Goal: Task Accomplishment & Management: Complete application form

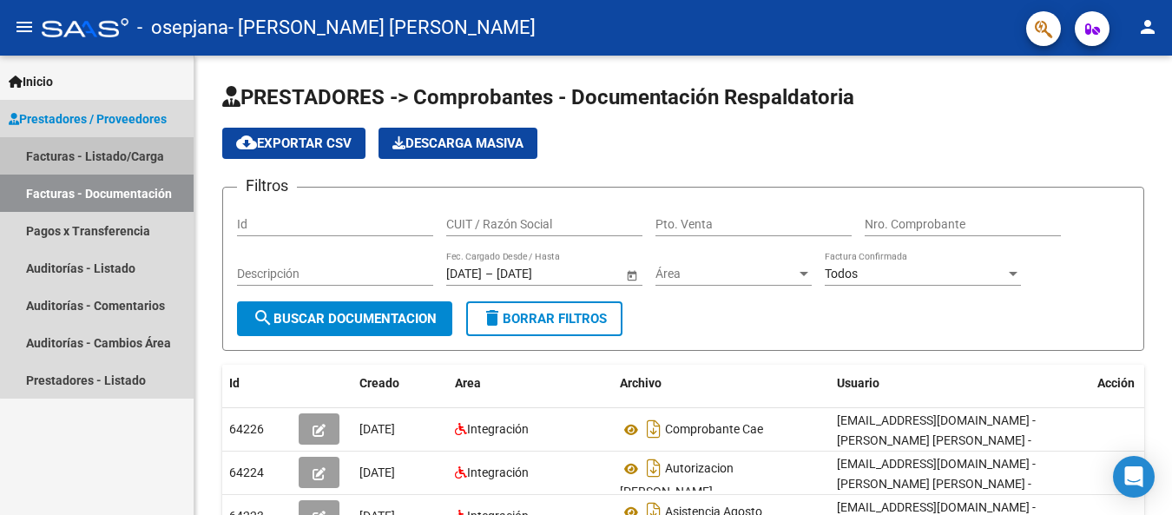
click at [114, 155] on link "Facturas - Listado/Carga" at bounding box center [97, 155] width 194 height 37
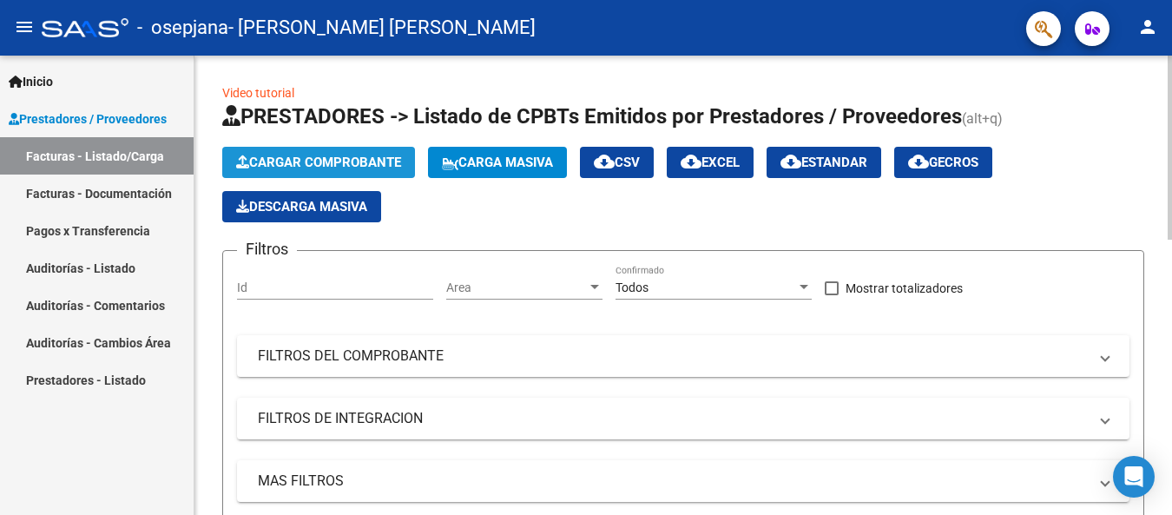
click at [298, 163] on span "Cargar Comprobante" at bounding box center [318, 163] width 165 height 16
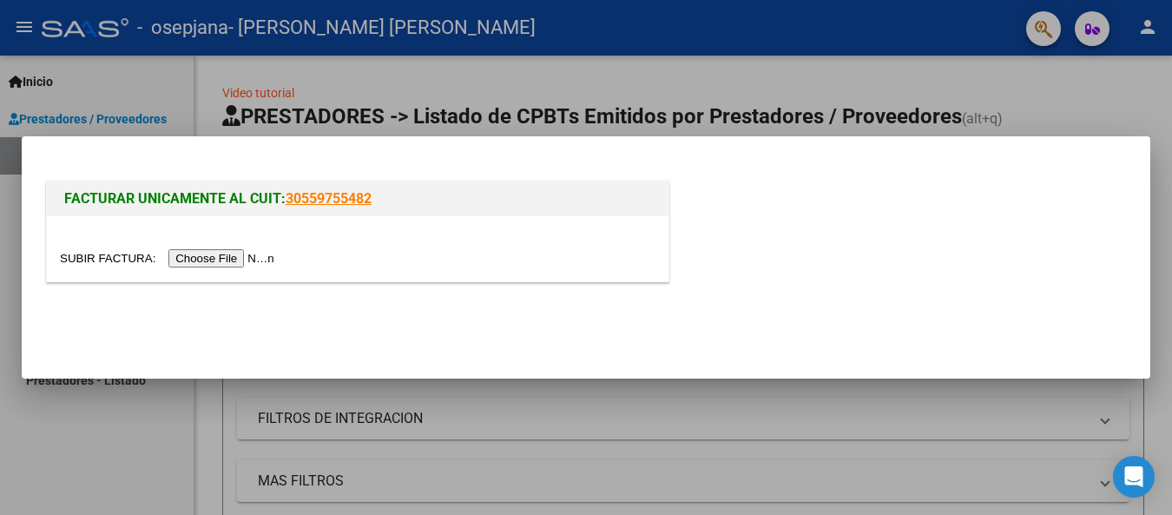
click at [230, 260] on input "file" at bounding box center [170, 258] width 220 height 18
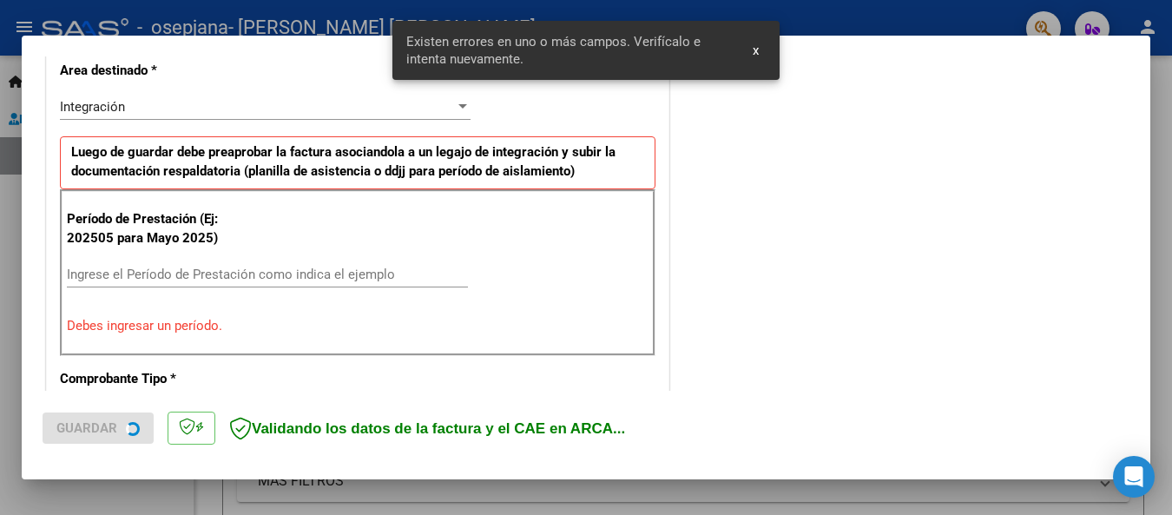
scroll to position [437, 0]
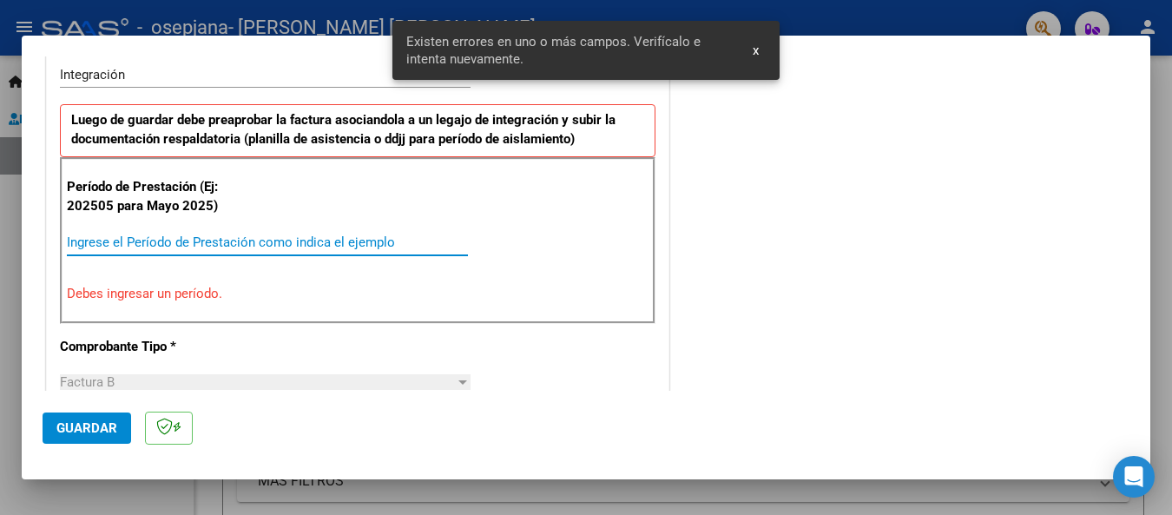
click at [97, 239] on input "Ingrese el Período de Prestación como indica el ejemplo" at bounding box center [267, 242] width 401 height 16
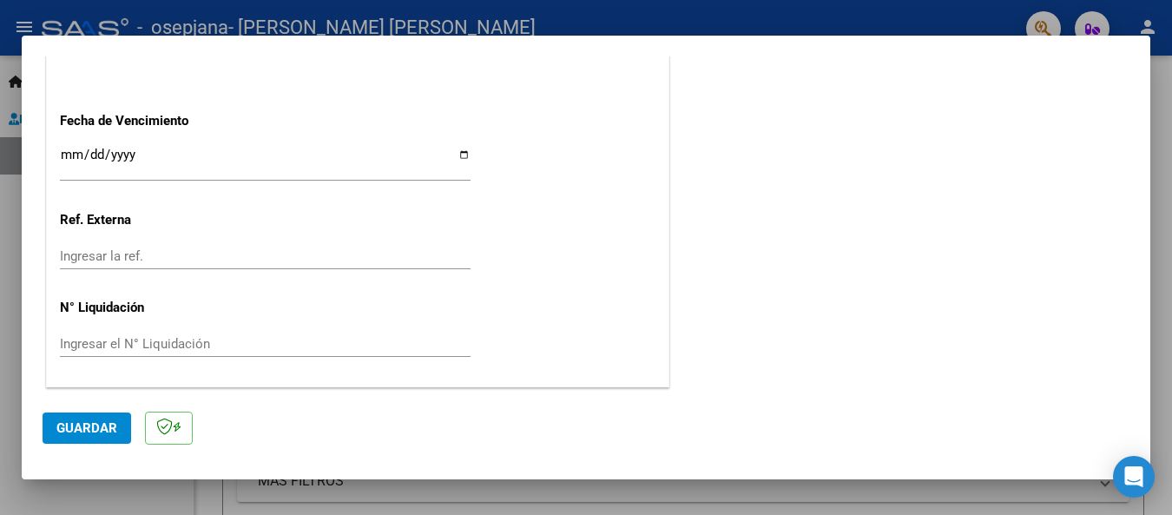
scroll to position [760, 0]
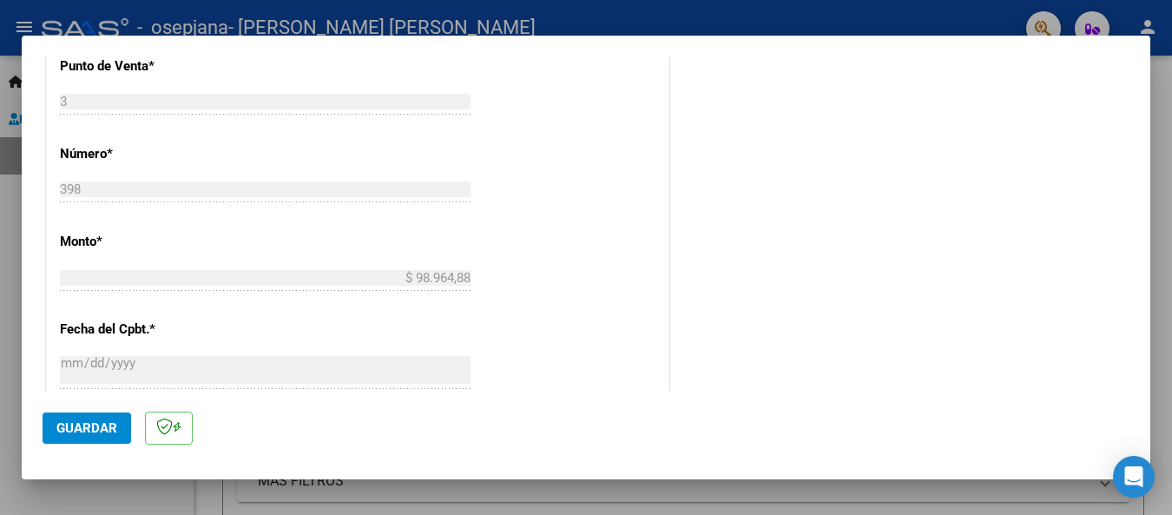
type input "202509"
click at [81, 433] on span "Guardar" at bounding box center [86, 428] width 61 height 16
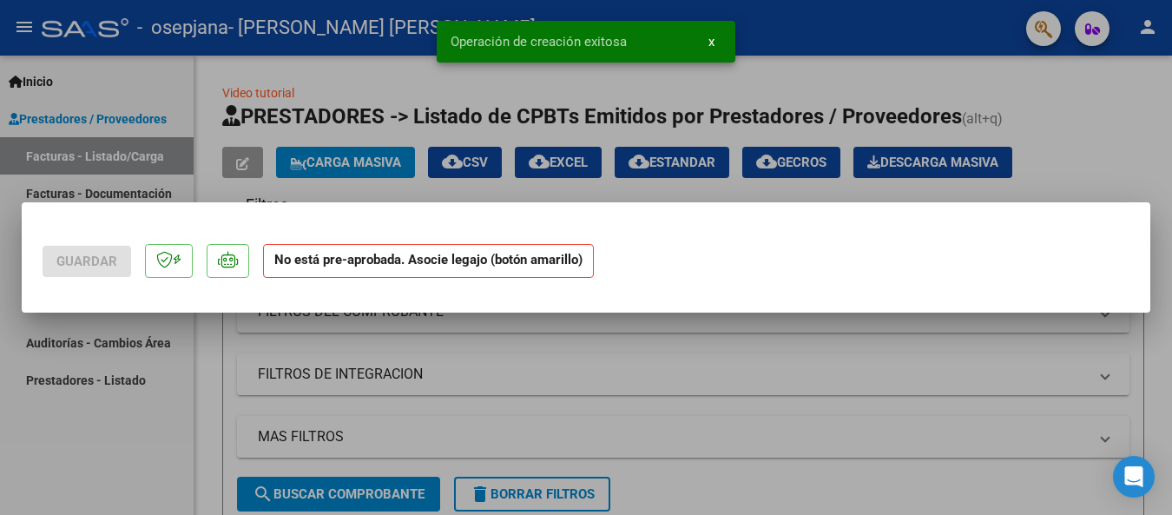
scroll to position [0, 0]
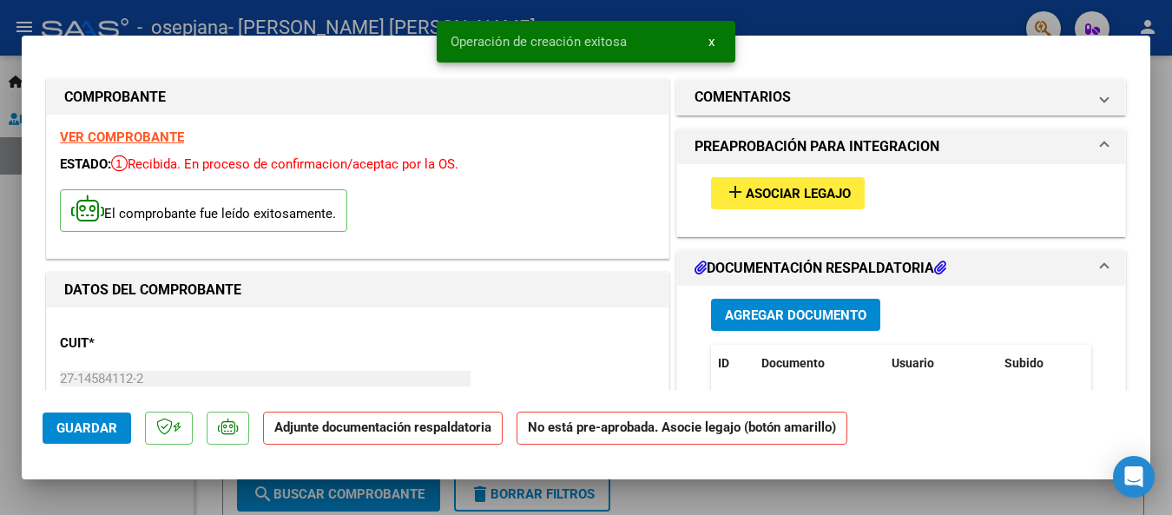
click at [754, 311] on span "Agregar Documento" at bounding box center [795, 315] width 141 height 16
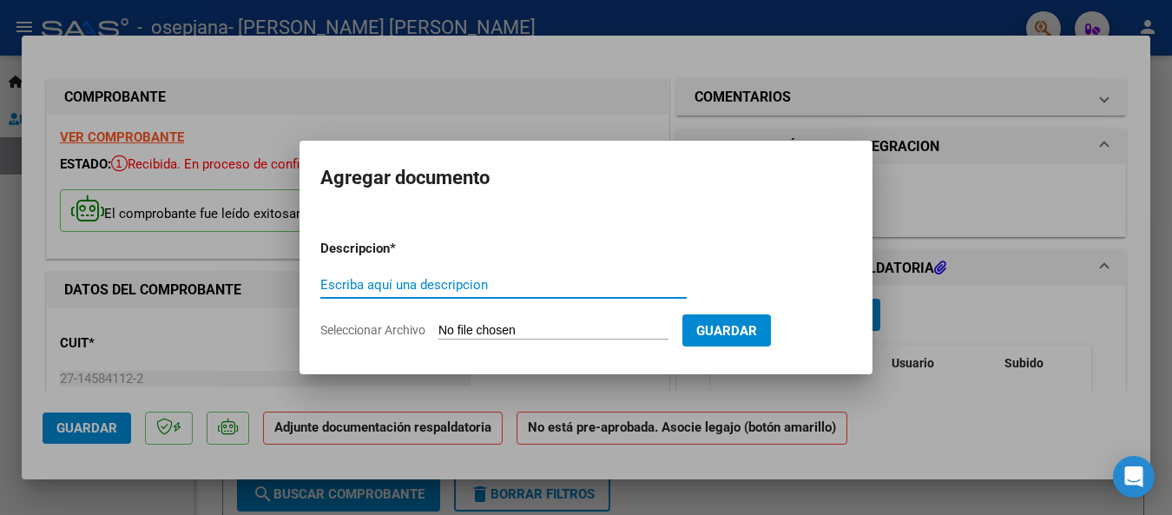
click at [395, 288] on input "Escriba aquí una descripcion" at bounding box center [503, 285] width 366 height 16
type input "Asistencia septiembre [PERSON_NAME]"
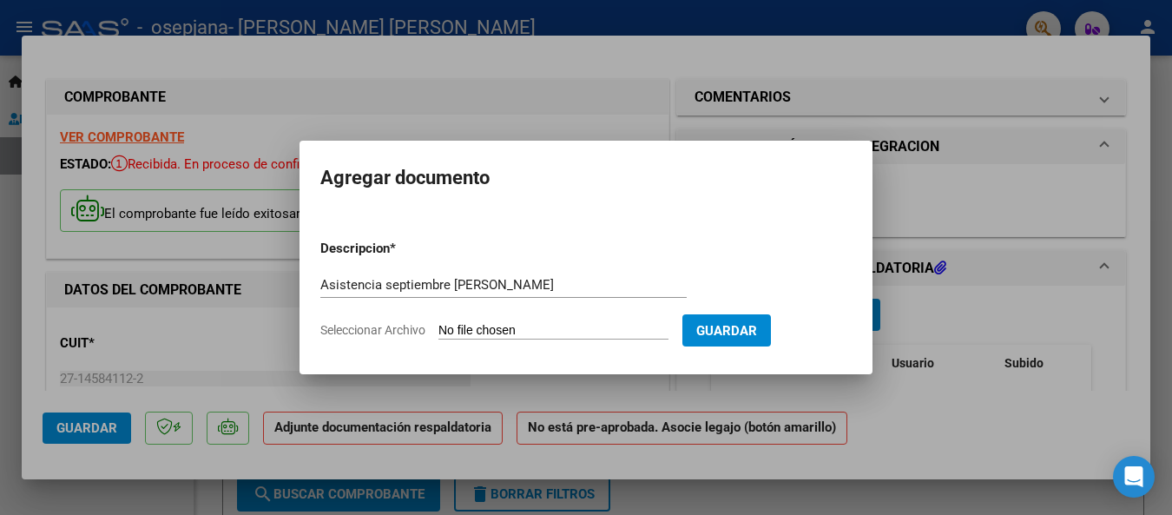
click at [385, 326] on span "Seleccionar Archivo" at bounding box center [372, 330] width 105 height 14
click at [438, 326] on input "Seleccionar Archivo" at bounding box center [553, 331] width 230 height 16
type input "C:\fakepath\ASISTENCIA [PERSON_NAME].pdf"
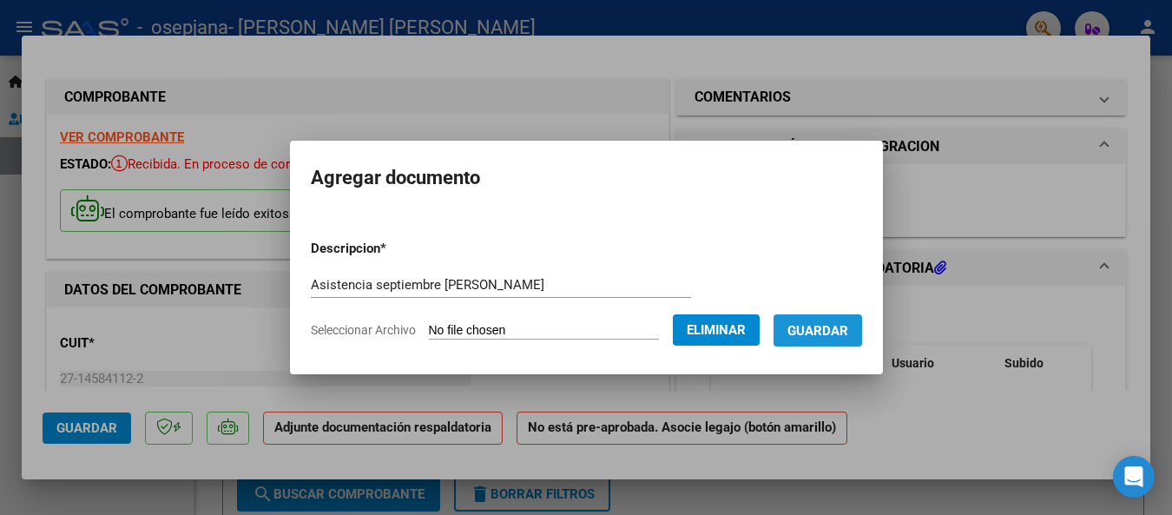
click at [831, 324] on span "Guardar" at bounding box center [817, 331] width 61 height 16
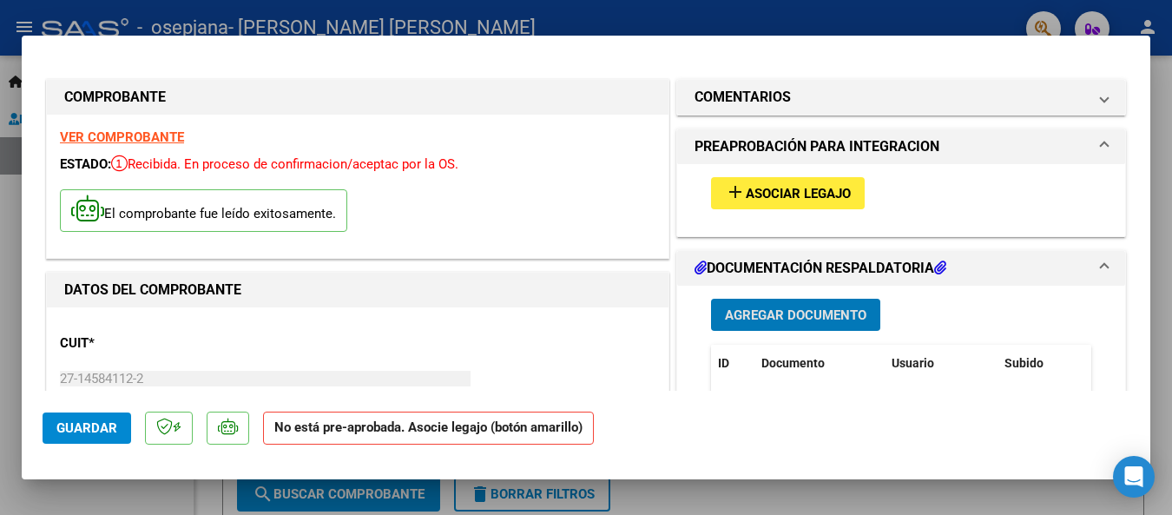
click at [740, 306] on span "Agregar Documento" at bounding box center [795, 314] width 141 height 16
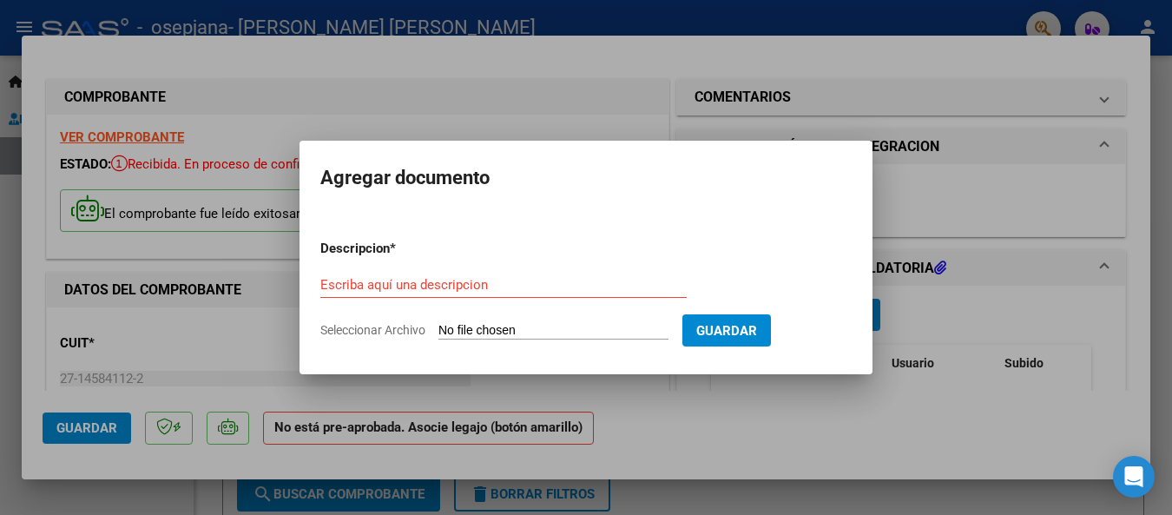
click at [331, 275] on div "Escriba aquí una descripcion" at bounding box center [503, 285] width 366 height 26
click at [326, 280] on input "Escriba aquí una descripcion" at bounding box center [503, 285] width 366 height 16
type input "CAE"
click at [481, 328] on input "Seleccionar Archivo" at bounding box center [553, 331] width 230 height 16
type input "C:\fakepath\CAE 398.pdf"
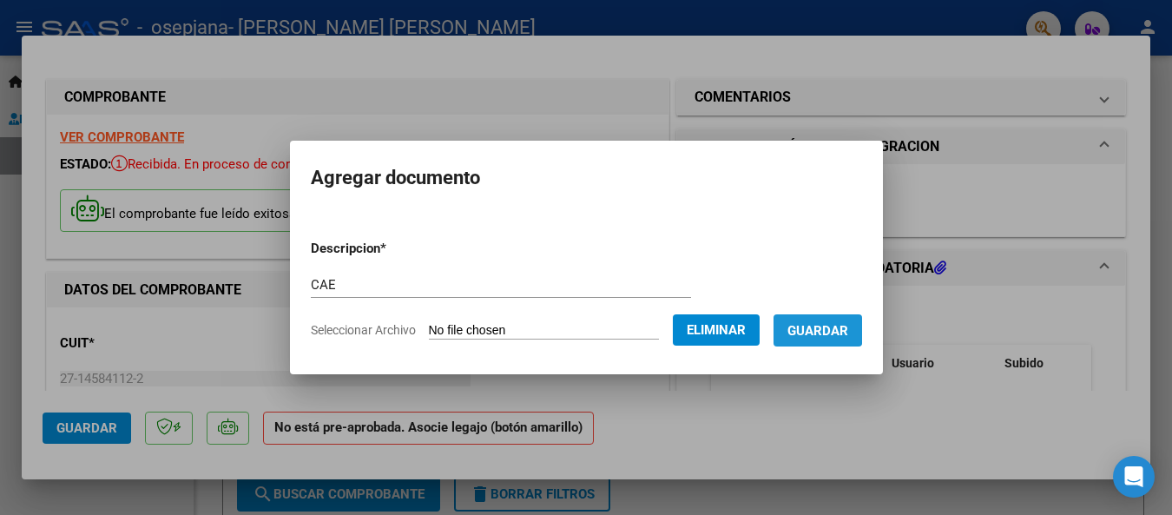
click at [836, 327] on span "Guardar" at bounding box center [817, 331] width 61 height 16
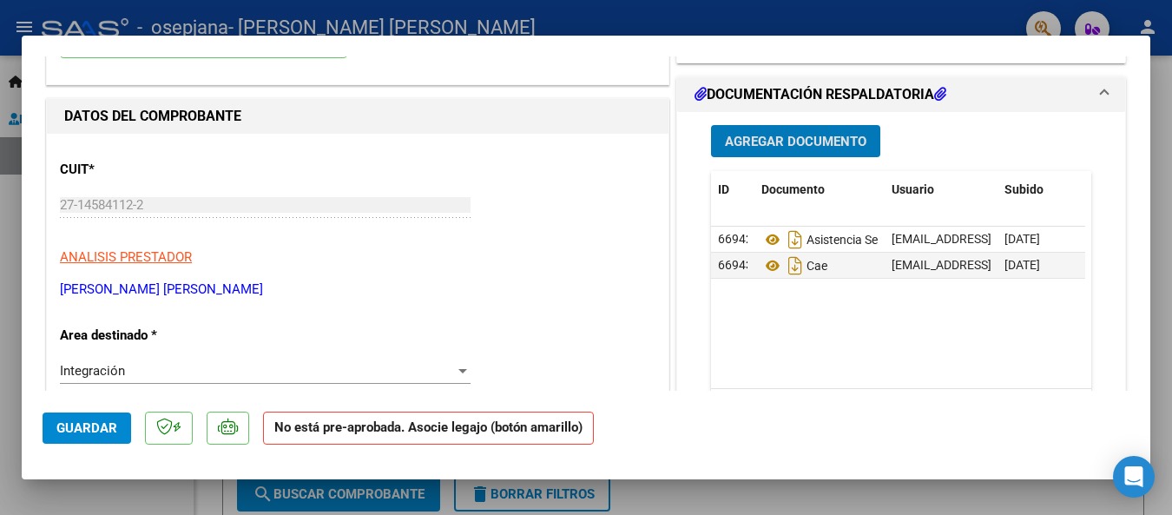
scroll to position [87, 0]
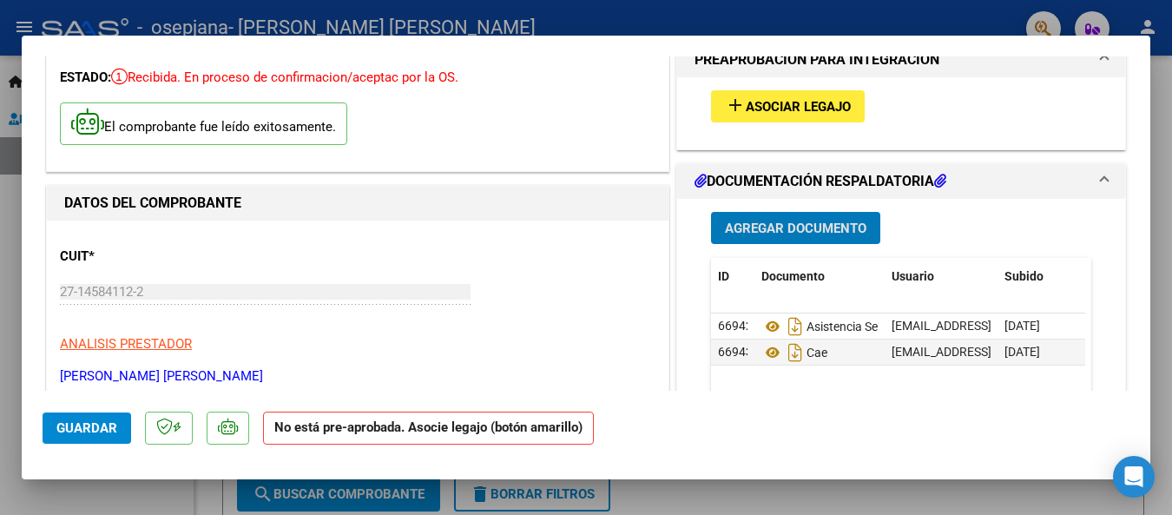
click at [785, 220] on span "Agregar Documento" at bounding box center [795, 228] width 141 height 16
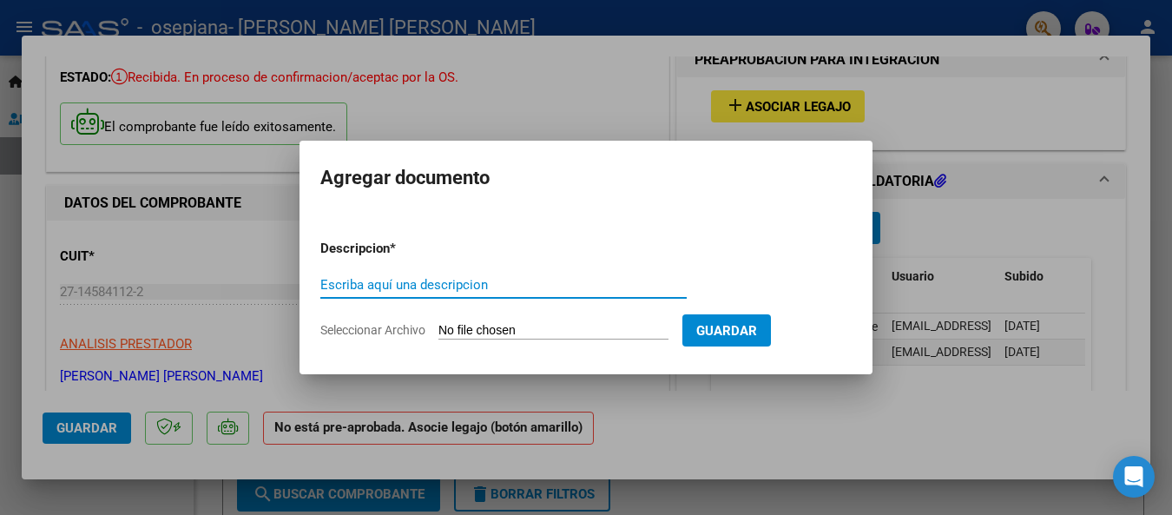
click at [326, 284] on input "Escriba aquí una descripcion" at bounding box center [503, 285] width 366 height 16
type input "AUTORIZACION"
click at [461, 330] on input "Seleccionar Archivo" at bounding box center [553, 331] width 230 height 16
type input "C:\fakepath\Autorización 2025 [PERSON_NAME].pdf"
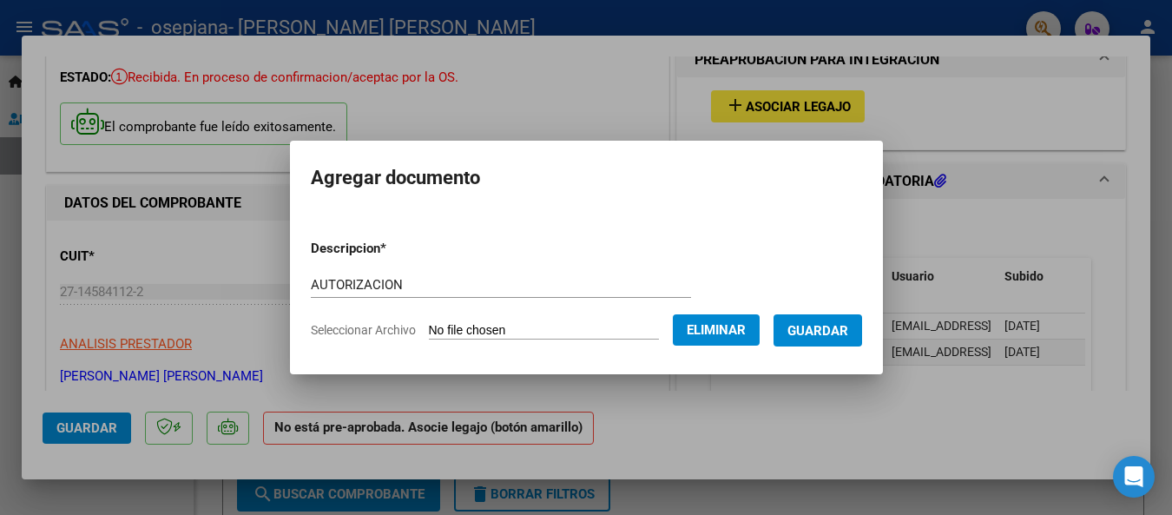
click at [842, 330] on span "Guardar" at bounding box center [817, 331] width 61 height 16
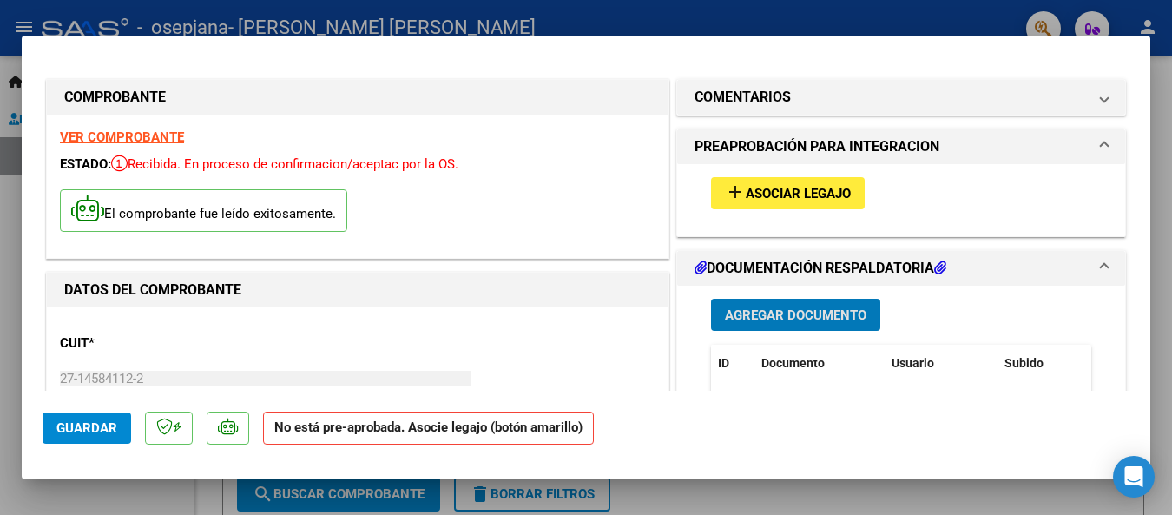
scroll to position [347, 0]
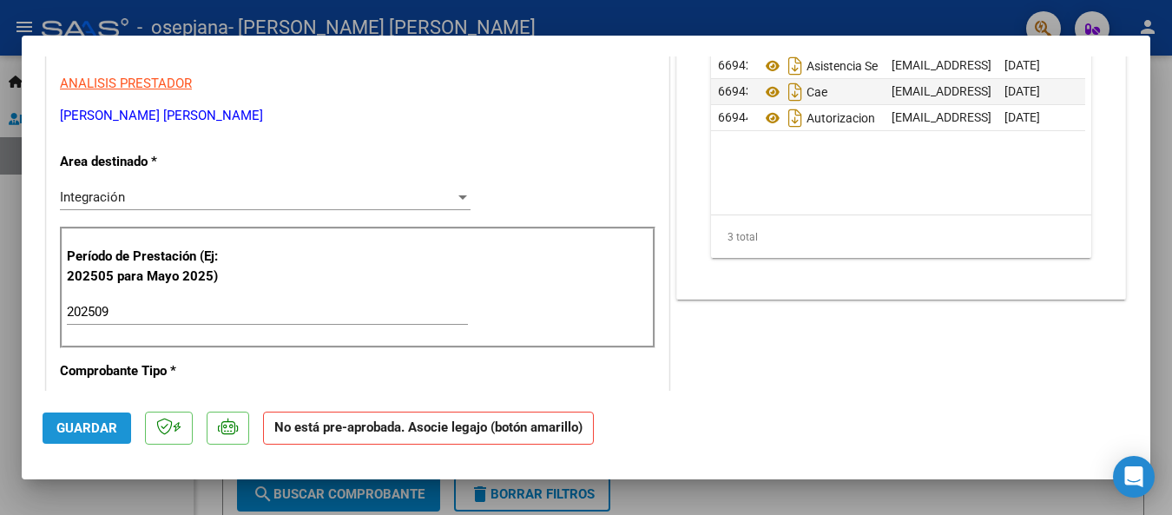
click at [69, 427] on span "Guardar" at bounding box center [86, 428] width 61 height 16
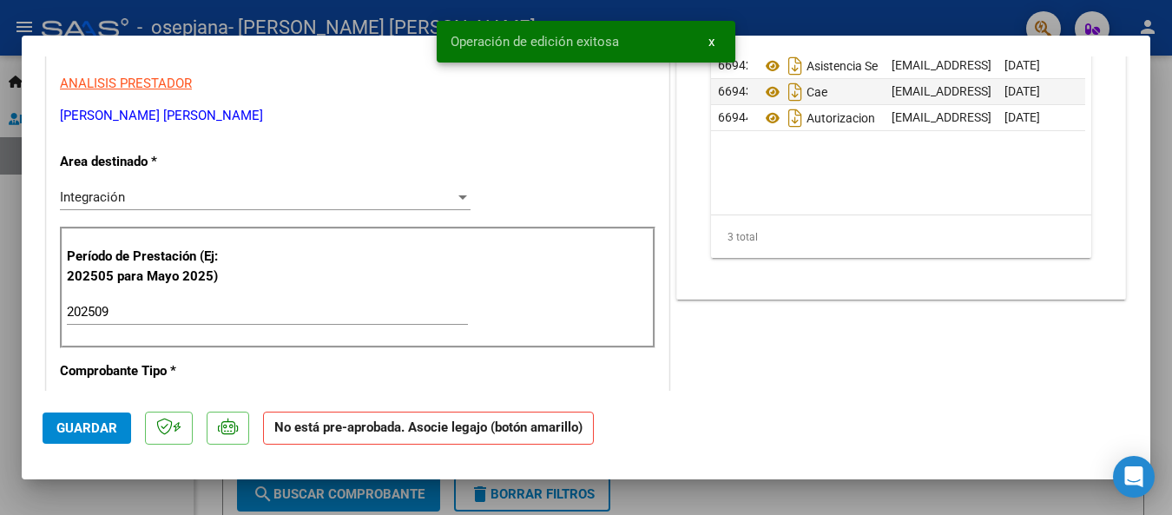
scroll to position [0, 0]
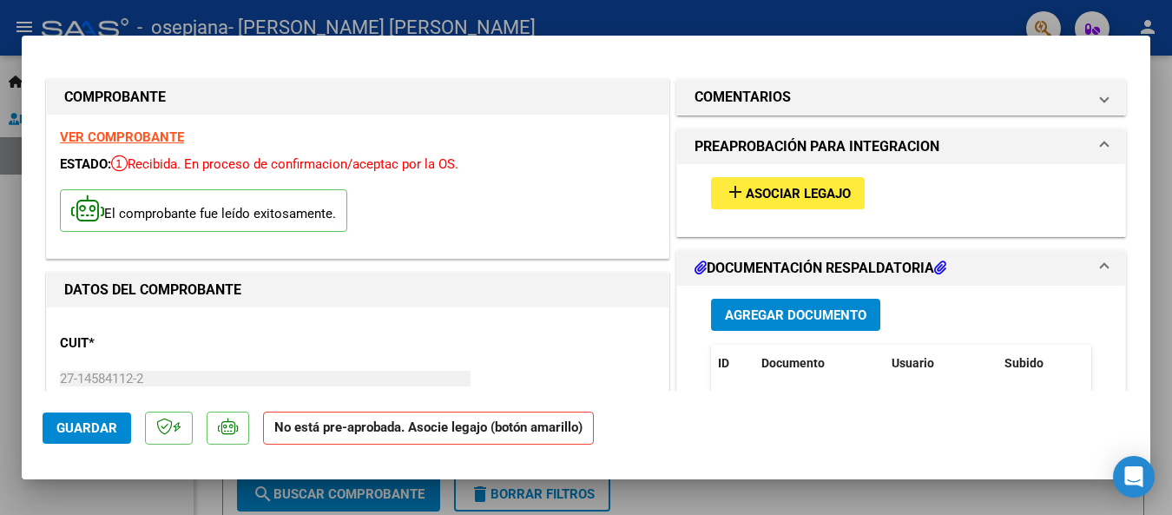
click at [938, 10] on div at bounding box center [586, 257] width 1172 height 515
